Goal: Transaction & Acquisition: Obtain resource

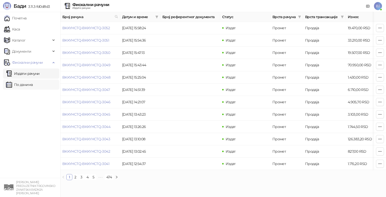
click at [29, 83] on link "По данима" at bounding box center [19, 84] width 27 height 10
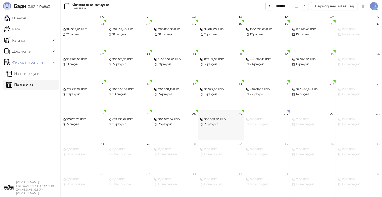
click at [211, 119] on div "350.502,30 RSD" at bounding box center [221, 119] width 42 height 5
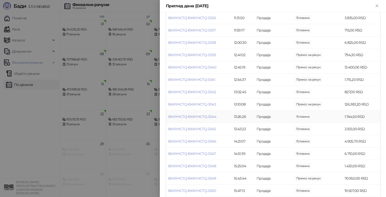
scroll to position [201, 0]
click at [218, 159] on td "BKKYHCTQ-BKKYHCTQ-3049" at bounding box center [199, 153] width 66 height 12
click at [218, 158] on td "BKKYHCTQ-BKKYHCTQ-3049" at bounding box center [199, 153] width 66 height 12
click at [247, 158] on td "15:43:44" at bounding box center [243, 153] width 23 height 12
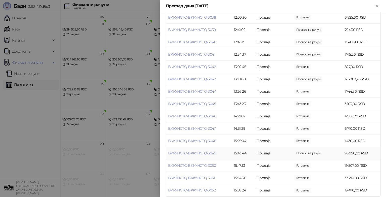
click at [203, 159] on td "BKKYHCTQ-BKKYHCTQ-3049" at bounding box center [199, 153] width 66 height 12
click at [287, 159] on td "Продаја" at bounding box center [274, 153] width 38 height 12
click at [282, 159] on td "Продаја" at bounding box center [274, 153] width 38 height 12
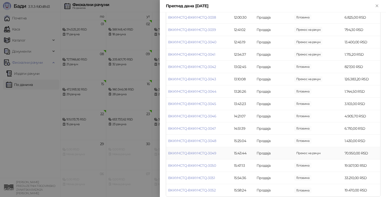
click at [282, 159] on td "Продаја" at bounding box center [274, 153] width 38 height 12
click at [377, 6] on icon "Close" at bounding box center [377, 6] width 2 height 2
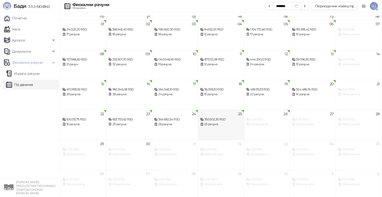
click at [219, 125] on div "25 рачуна" at bounding box center [221, 124] width 42 height 5
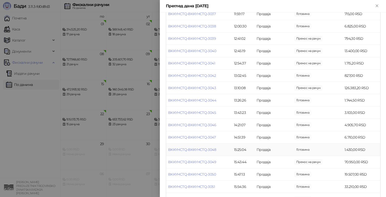
scroll to position [201, 0]
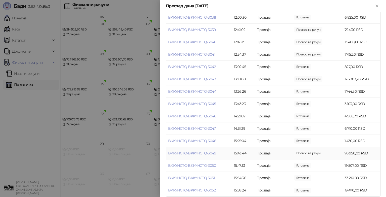
click at [212, 159] on td "BKKYHCTQ-BKKYHCTQ-3049" at bounding box center [199, 153] width 66 height 12
click at [208, 155] on link "BKKYHCTQ-BKKYHCTQ-3049" at bounding box center [192, 153] width 48 height 5
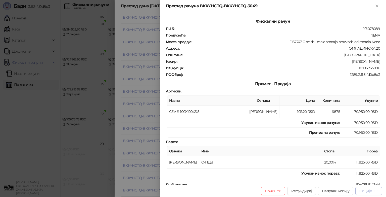
click at [372, 191] on div "Опције" at bounding box center [366, 190] width 13 height 5
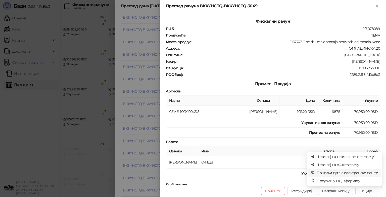
click at [359, 173] on span "Пошаљи путем електронске поште" at bounding box center [347, 173] width 61 height 6
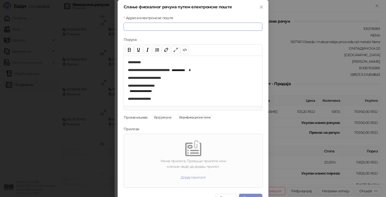
click at [147, 27] on input "Адреса електронске поште" at bounding box center [193, 27] width 139 height 8
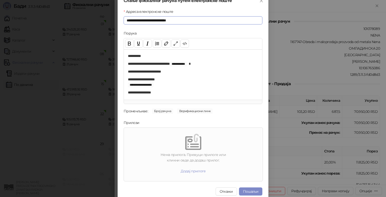
scroll to position [10, 0]
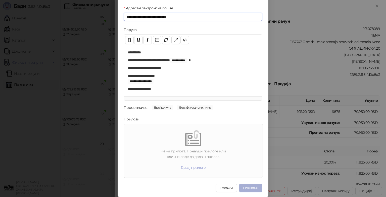
type input "**********"
click at [251, 188] on button "Пошаљи" at bounding box center [250, 188] width 23 height 8
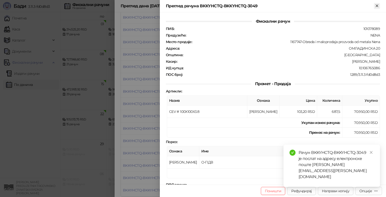
click at [378, 6] on icon "Close" at bounding box center [377, 6] width 5 height 5
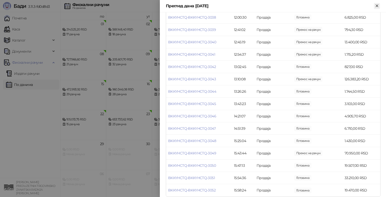
click at [377, 6] on icon "Close" at bounding box center [377, 6] width 2 height 2
